Goal: Task Accomplishment & Management: Manage account settings

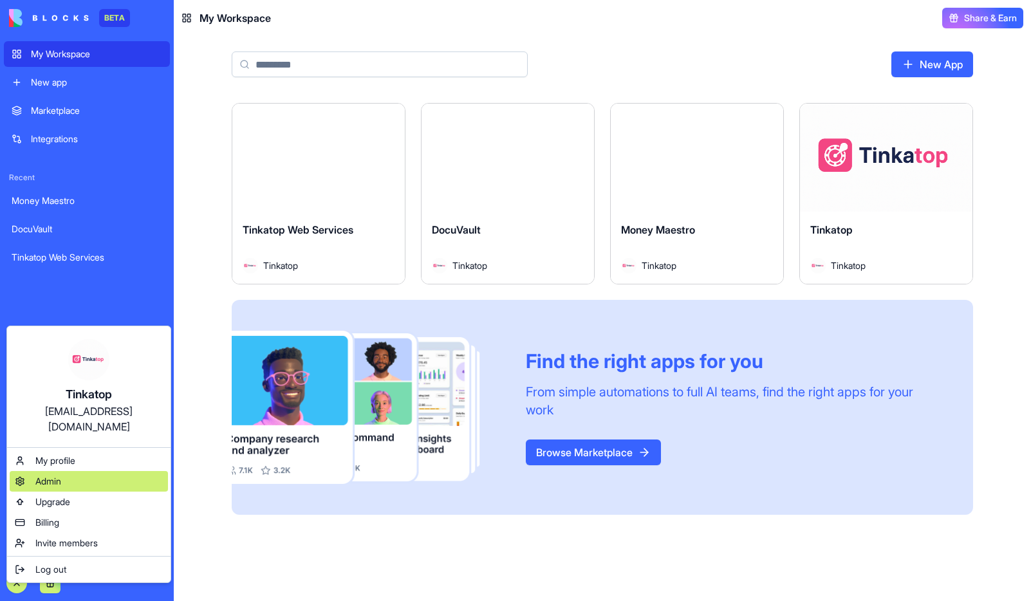
click at [53, 475] on span "Admin" at bounding box center [48, 481] width 26 height 13
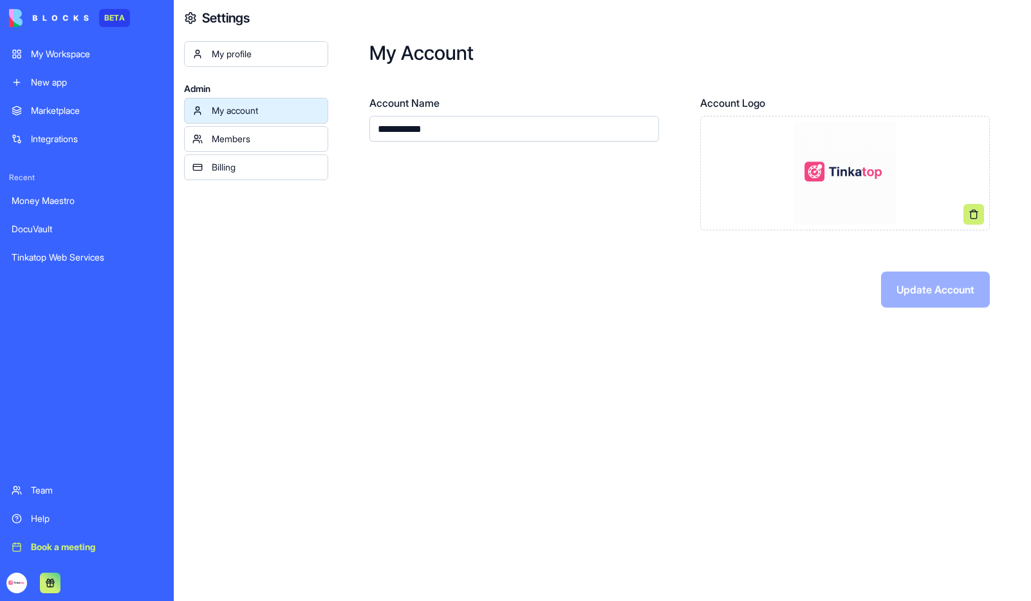
click at [243, 174] on link "Billing" at bounding box center [256, 167] width 144 height 26
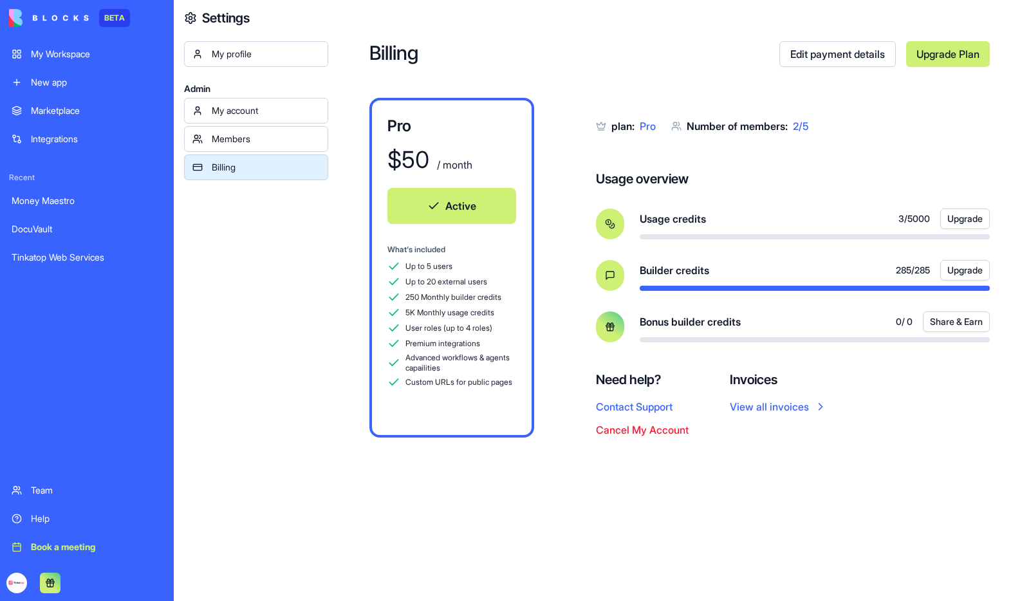
click at [34, 490] on div "Team" at bounding box center [96, 490] width 131 height 13
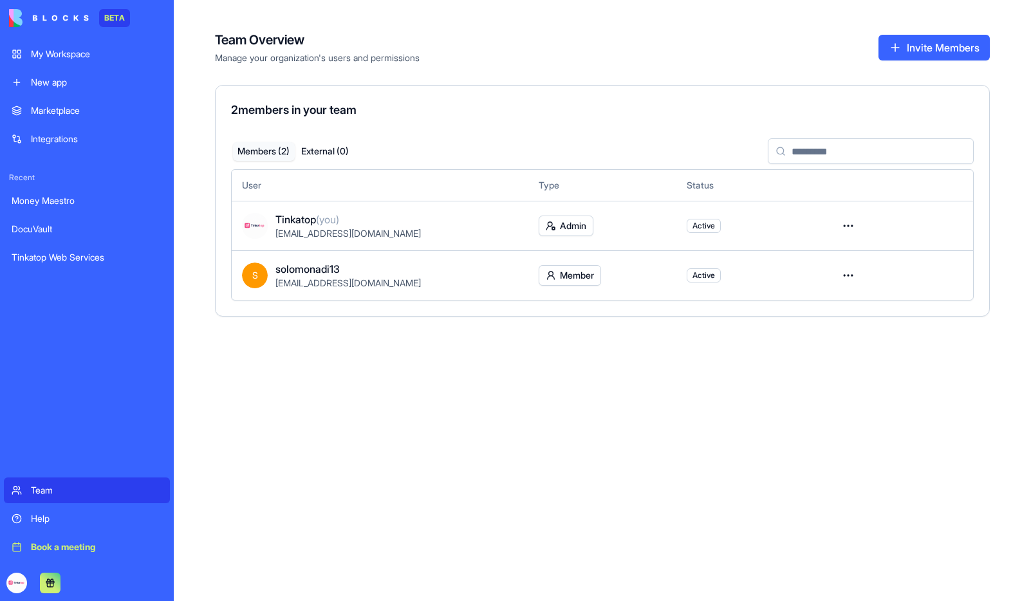
click at [336, 151] on button "External ( 0 )" at bounding box center [326, 151] width 62 height 19
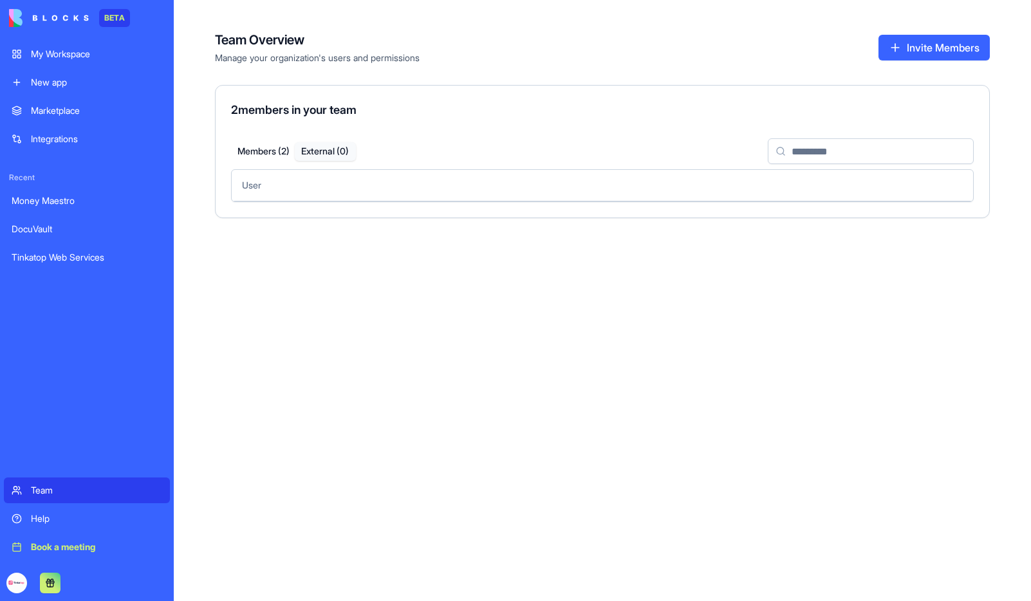
click at [272, 154] on button "Members ( 2 )" at bounding box center [264, 151] width 62 height 19
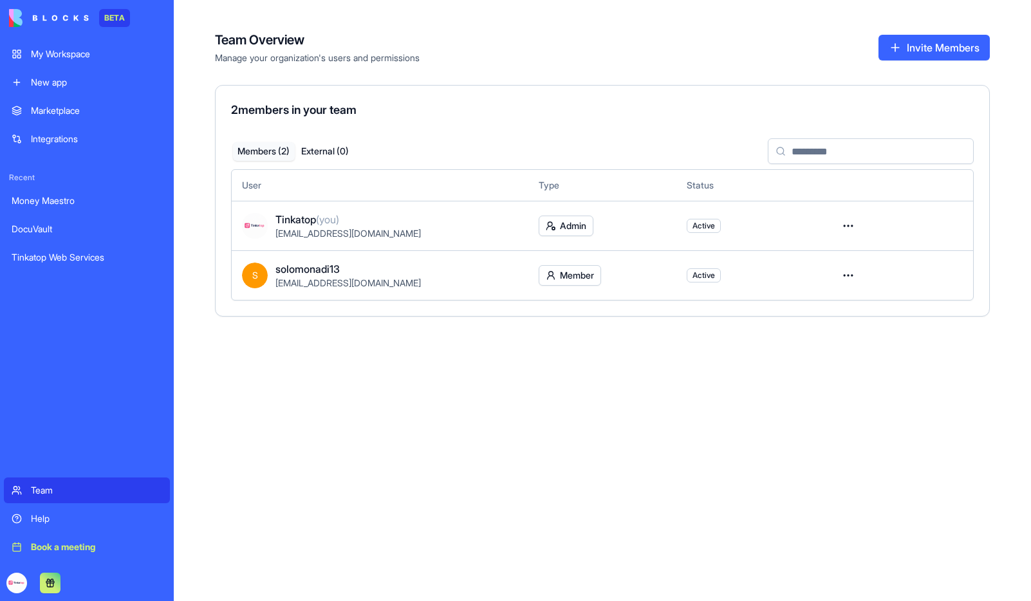
click at [62, 86] on div "New app" at bounding box center [96, 82] width 131 height 13
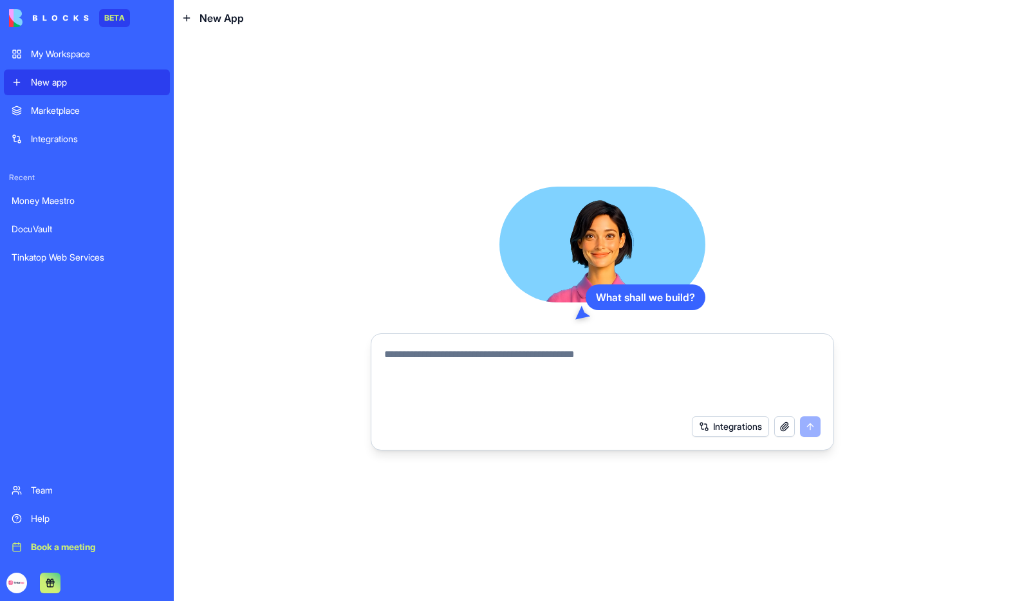
click at [55, 121] on link "Marketplace" at bounding box center [87, 111] width 166 height 26
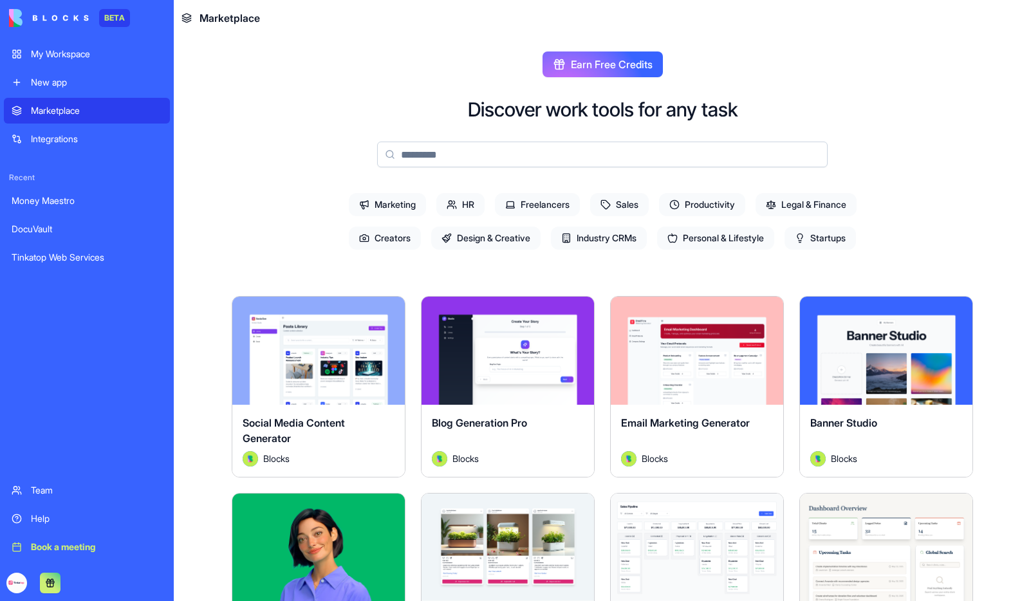
click at [64, 54] on div "My Workspace" at bounding box center [96, 54] width 131 height 13
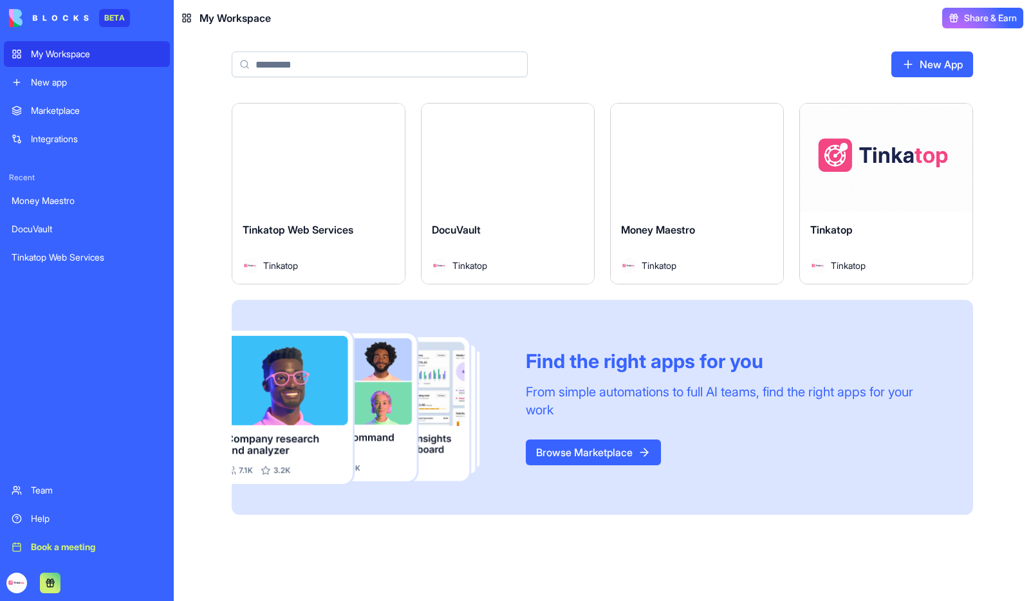
click at [835, 212] on div "[DEMOGRAPHIC_DATA] Tinkatop" at bounding box center [886, 248] width 172 height 72
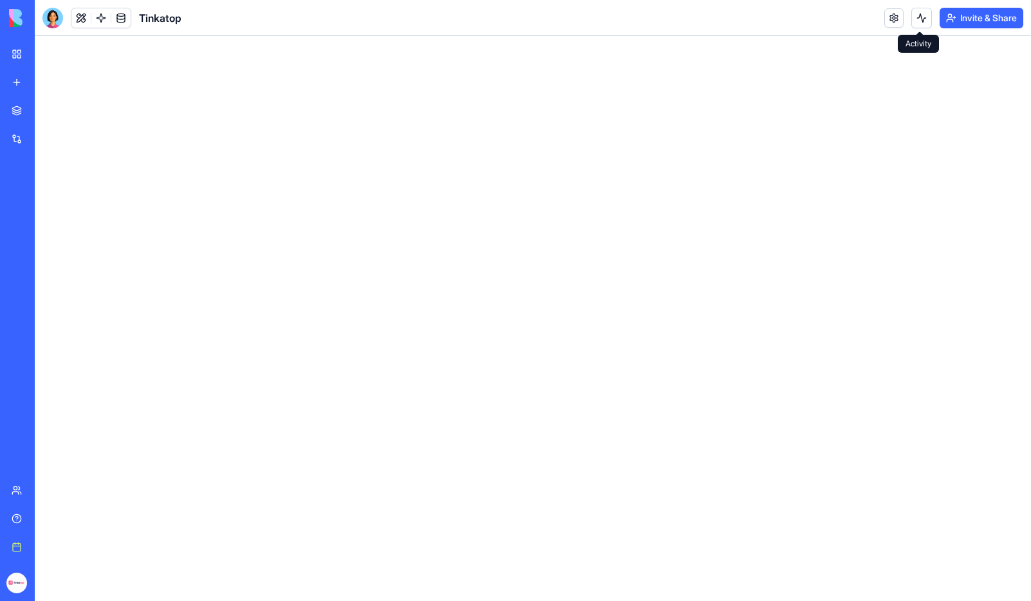
click at [961, 15] on button "Invite & Share" at bounding box center [982, 18] width 84 height 21
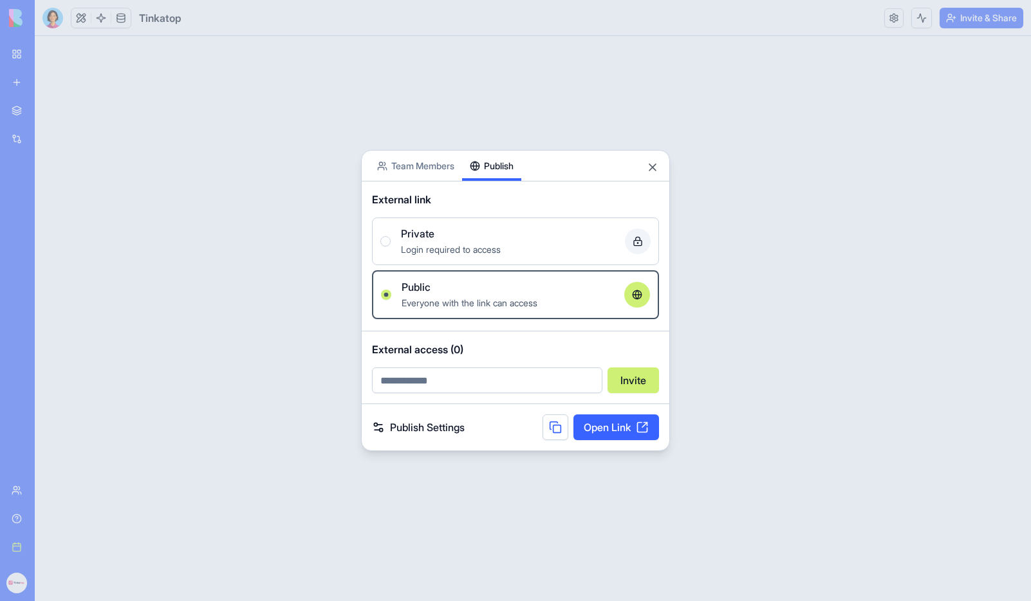
click at [479, 162] on button "Publish" at bounding box center [491, 166] width 59 height 30
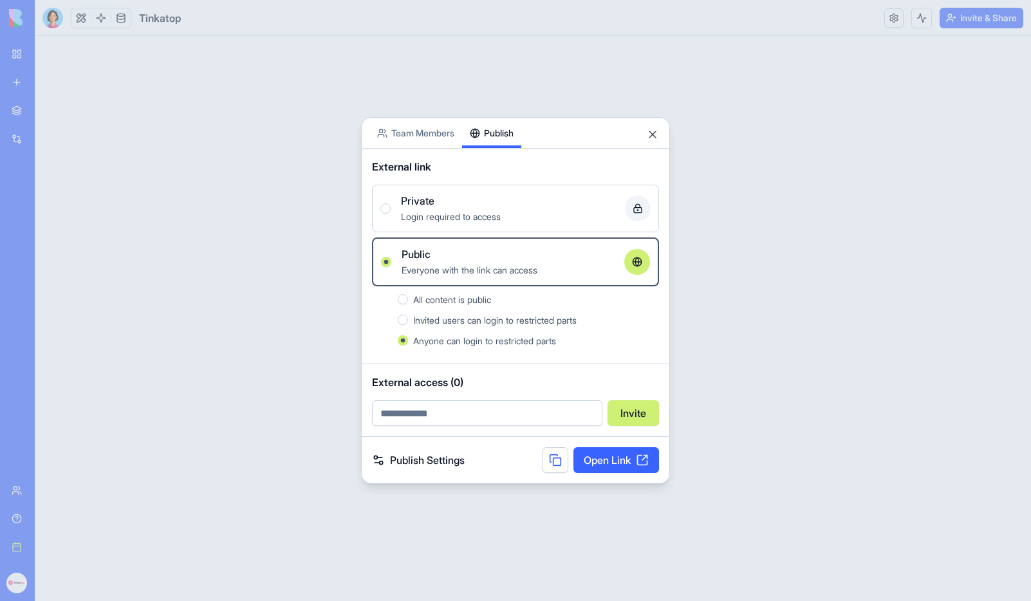
click at [433, 127] on body "BETA My Workspace New app Marketplace Integrations Recent Money Maestro DocuVau…" at bounding box center [515, 300] width 1031 height 601
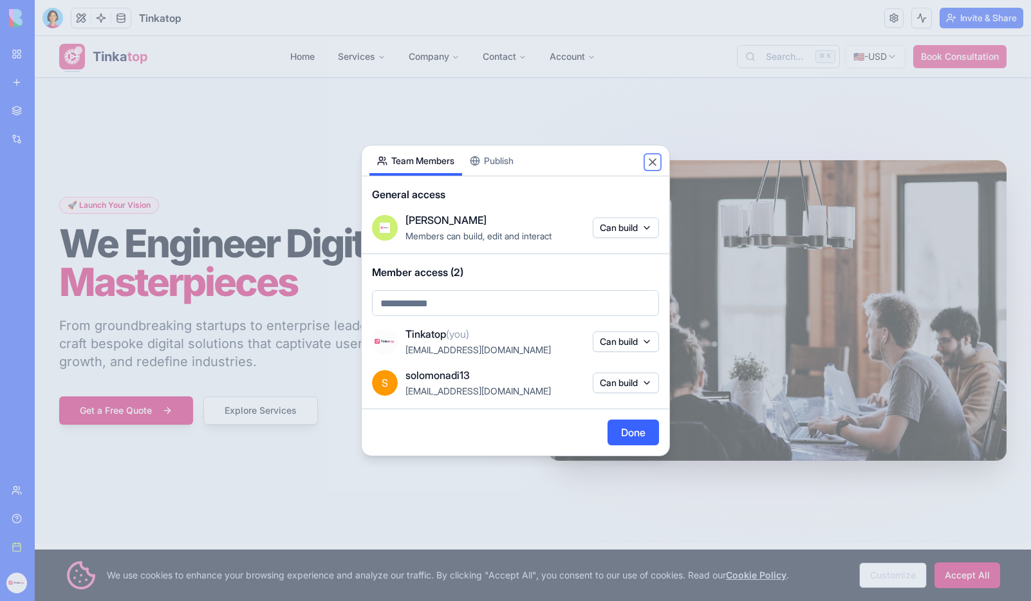
click at [655, 157] on button "Close" at bounding box center [652, 162] width 13 height 13
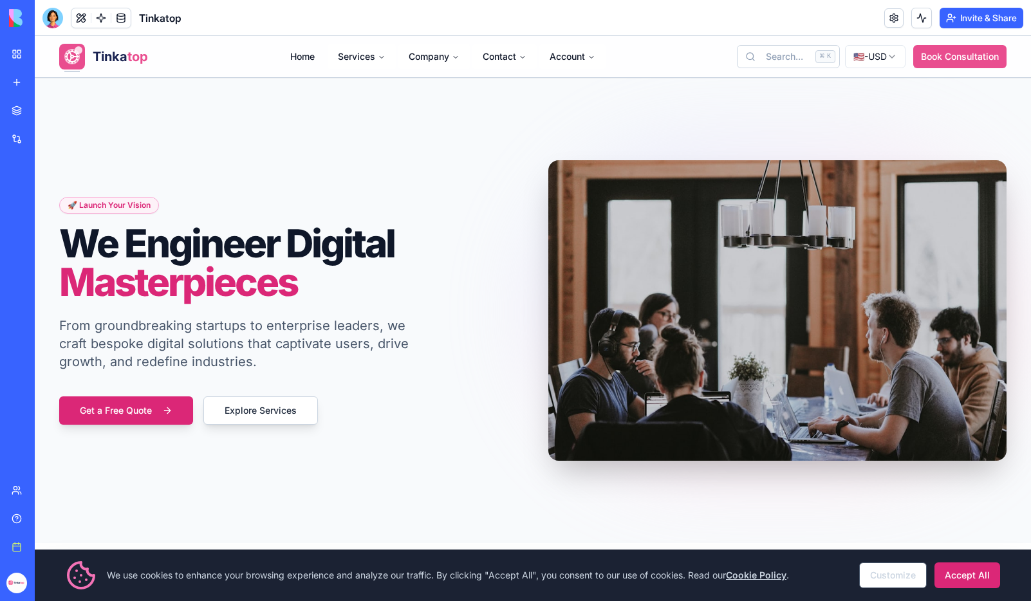
click at [1001, 19] on button "Invite & Share" at bounding box center [982, 18] width 84 height 21
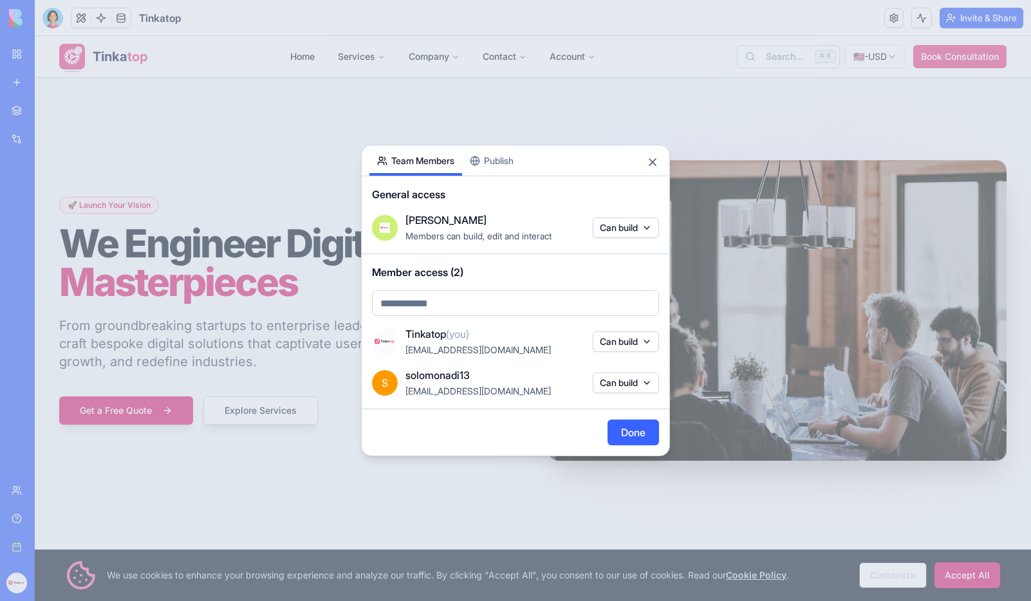
click at [496, 165] on button "Publish" at bounding box center [491, 160] width 59 height 30
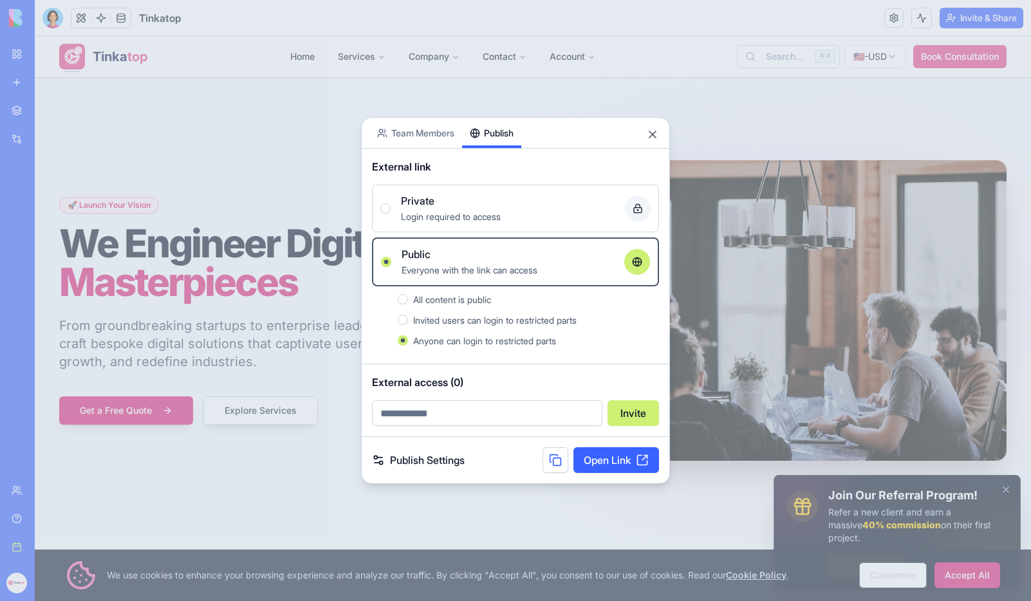
click at [481, 206] on div "Private" at bounding box center [508, 200] width 214 height 15
click at [391, 206] on button "Private Login required to access" at bounding box center [385, 208] width 10 height 10
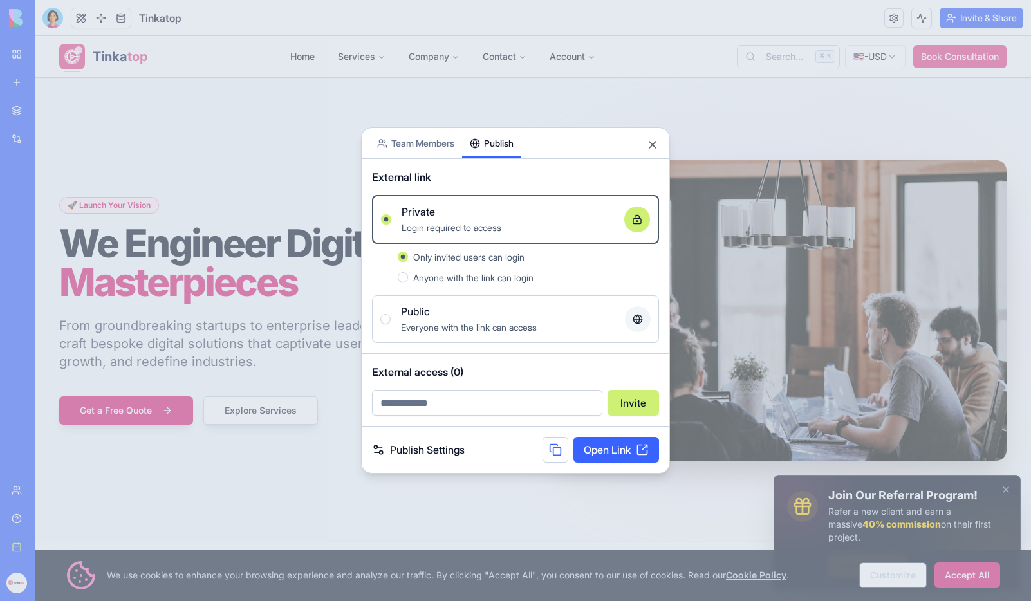
click at [478, 313] on div "Public" at bounding box center [508, 311] width 214 height 15
click at [391, 314] on button "Public Everyone with the link can access" at bounding box center [385, 319] width 10 height 10
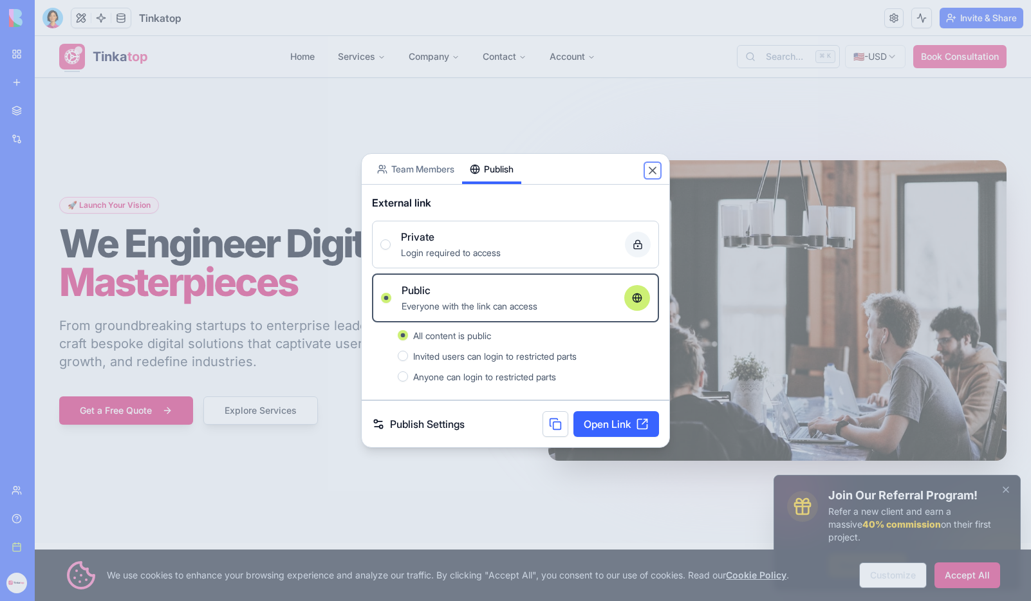
click at [651, 171] on button "Close" at bounding box center [652, 170] width 13 height 13
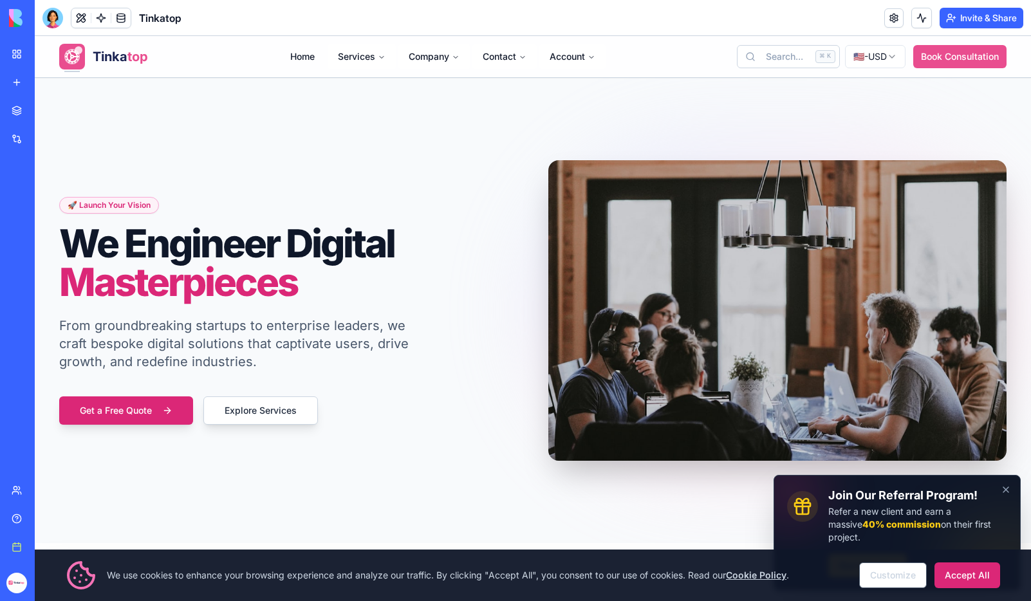
click at [54, 61] on link "My Workspace" at bounding box center [29, 54] width 51 height 26
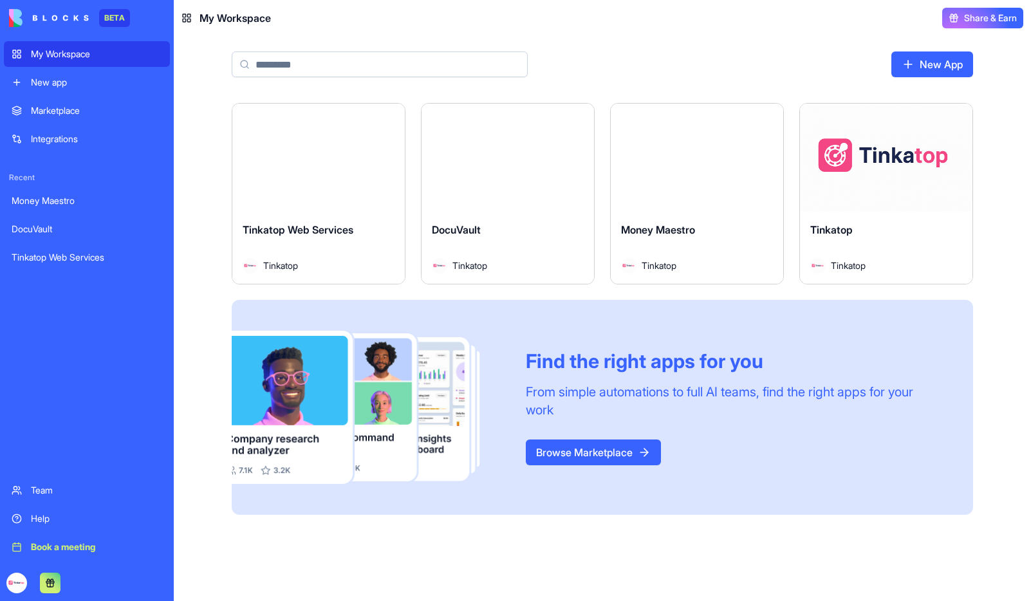
click at [326, 243] on div "Tinkatop Web Services" at bounding box center [319, 240] width 152 height 36
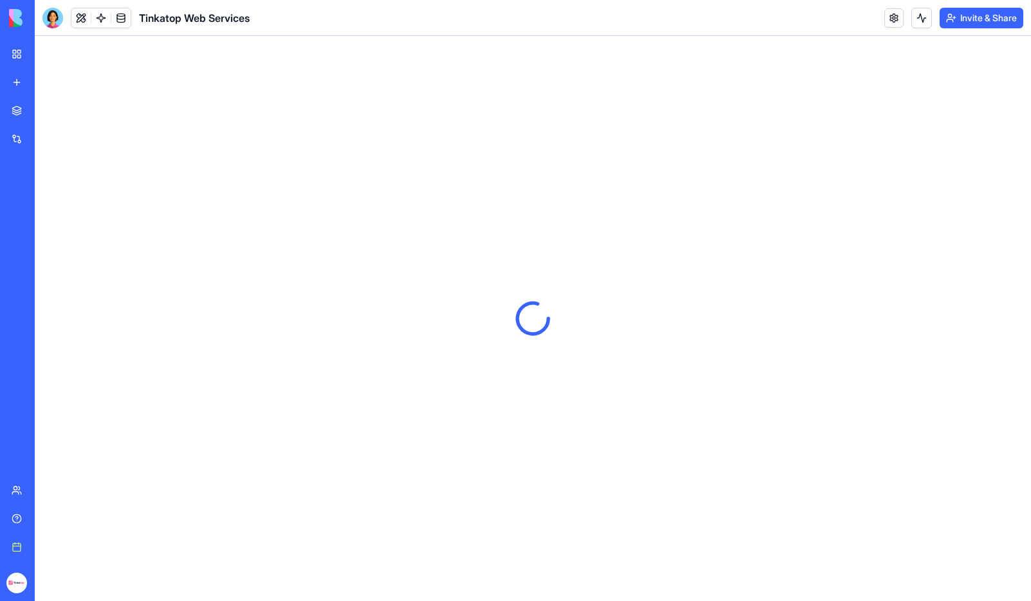
click at [976, 17] on button "Invite & Share" at bounding box center [982, 18] width 84 height 21
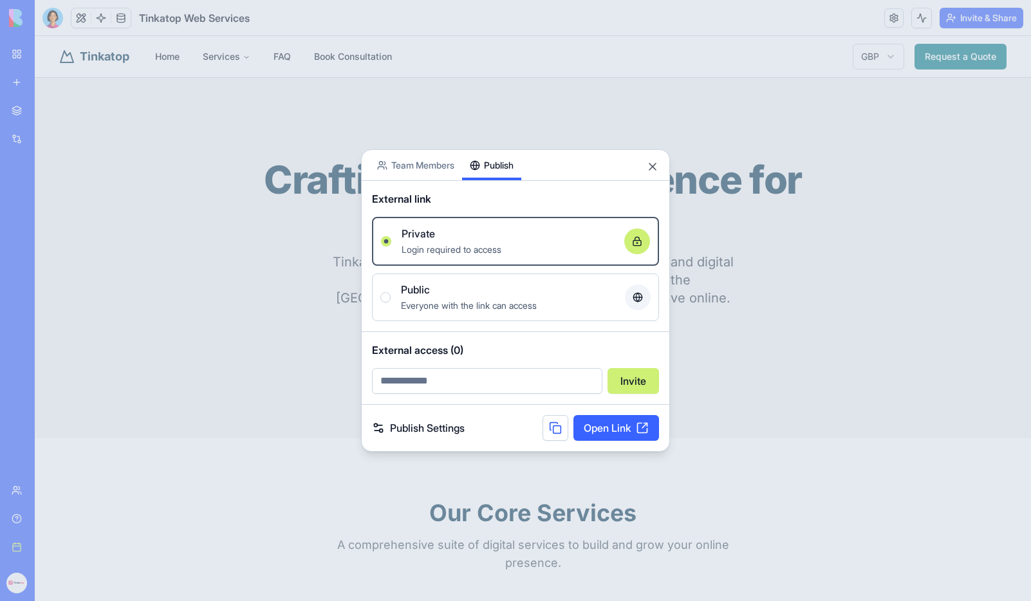
click at [492, 167] on div "Share App Team Members Publish External link Private Login required to access O…" at bounding box center [515, 300] width 309 height 302
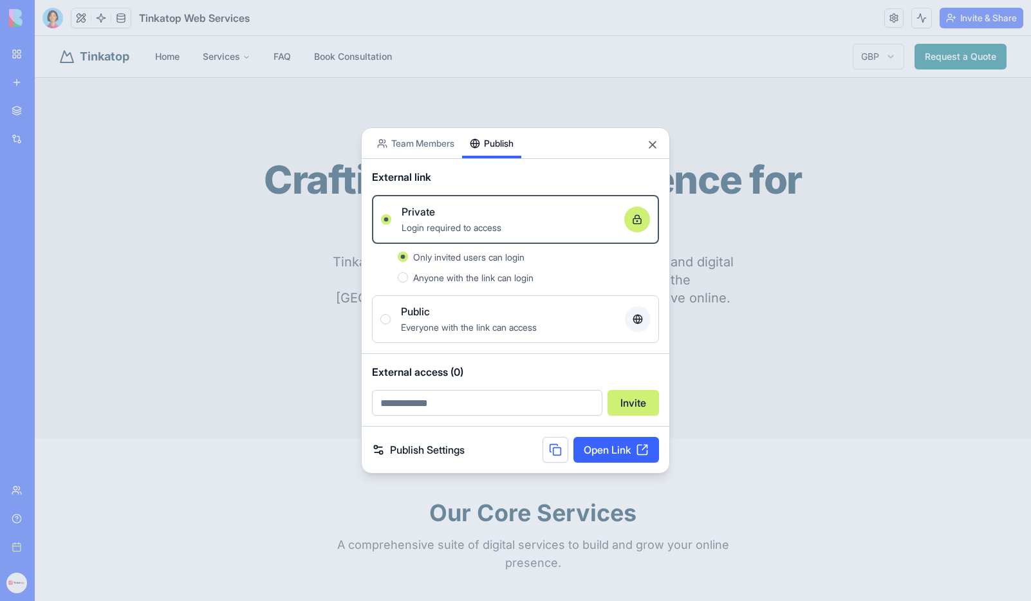
click at [498, 326] on span "Everyone with the link can access" at bounding box center [469, 327] width 136 height 11
click at [391, 324] on button "Public Everyone with the link can access" at bounding box center [385, 319] width 10 height 10
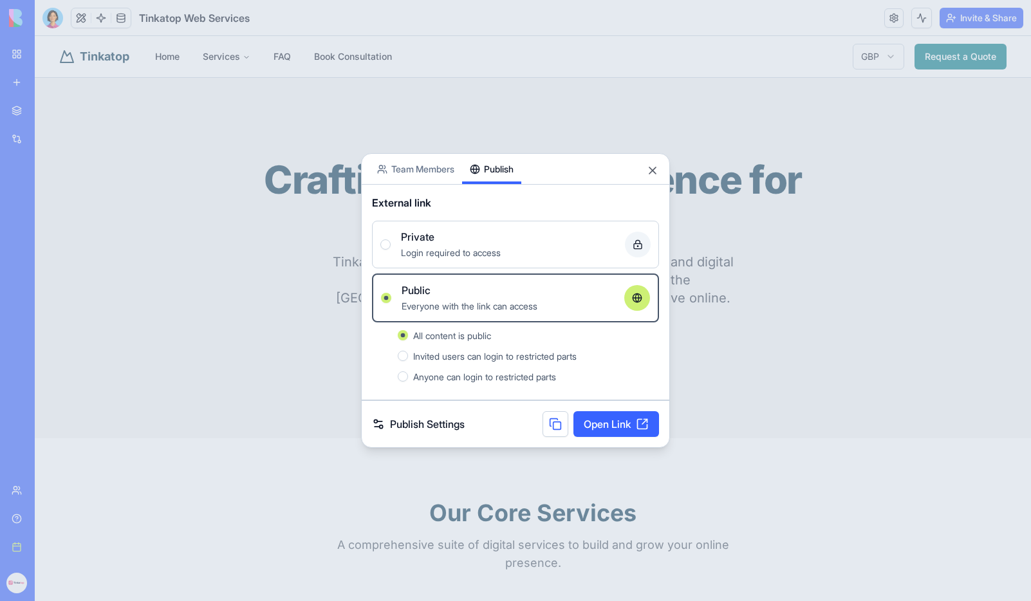
click at [496, 238] on div "Private" at bounding box center [508, 236] width 214 height 15
click at [391, 239] on button "Private Login required to access" at bounding box center [385, 244] width 10 height 10
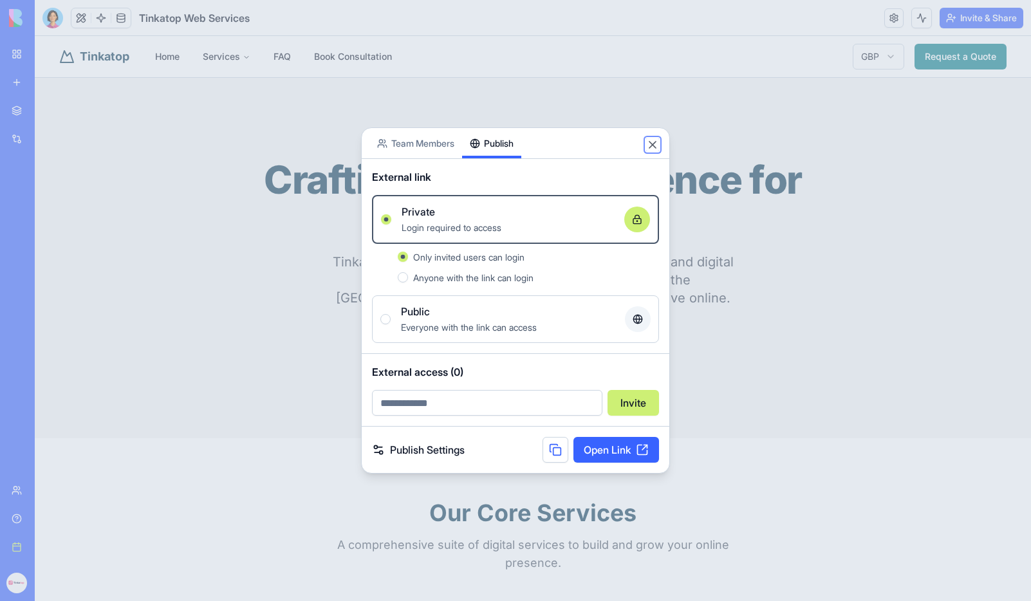
click at [652, 144] on button "Close" at bounding box center [652, 144] width 13 height 13
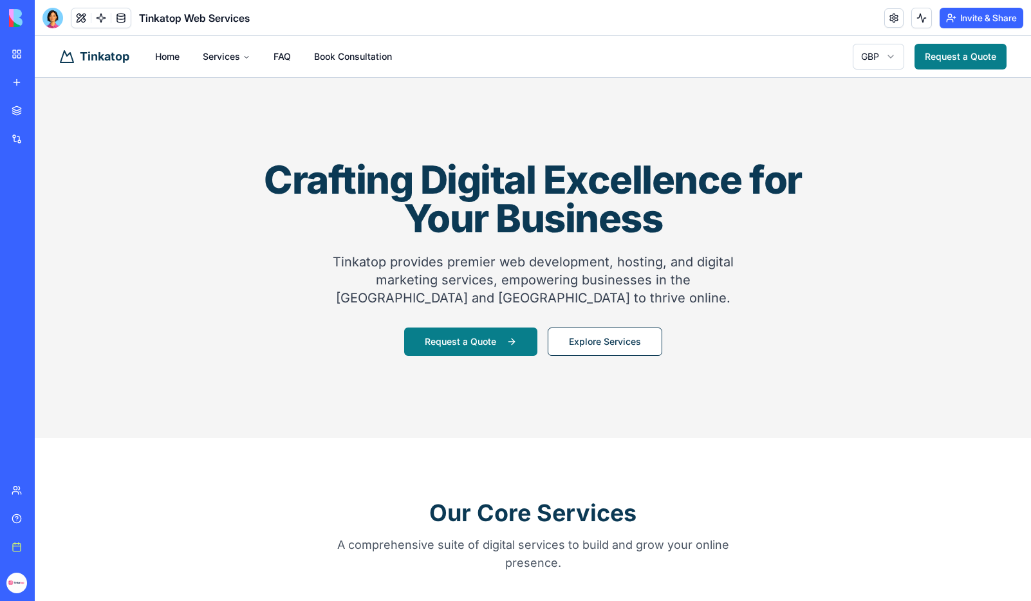
click at [46, 494] on div "Team" at bounding box center [39, 490] width 17 height 13
